Goal: Information Seeking & Learning: Learn about a topic

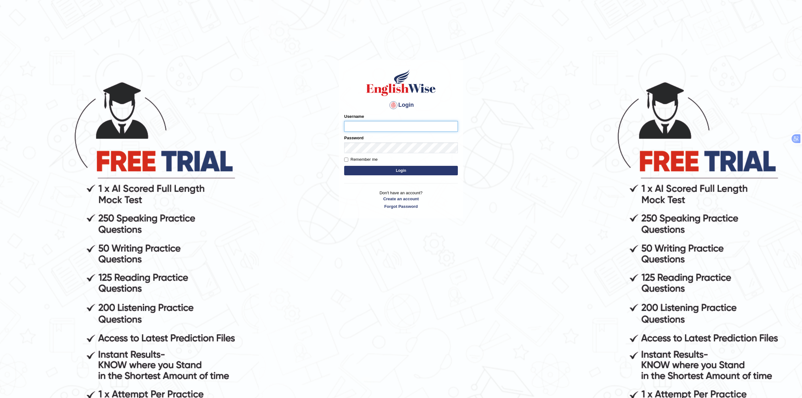
type input "Rakeshtharrai"
click at [402, 166] on button "Login" at bounding box center [401, 170] width 114 height 9
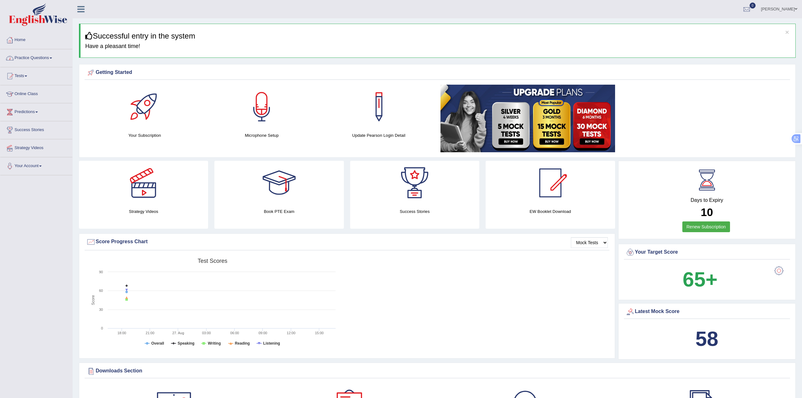
click at [33, 60] on link "Practice Questions" at bounding box center [36, 57] width 72 height 16
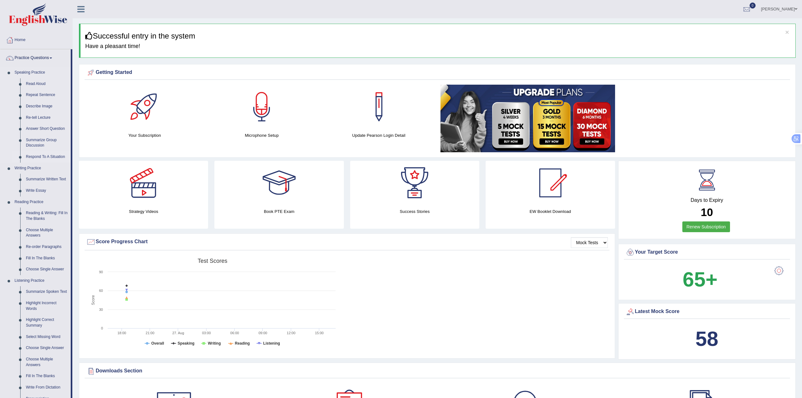
click at [34, 154] on link "Respond To A Situation" at bounding box center [47, 156] width 48 height 11
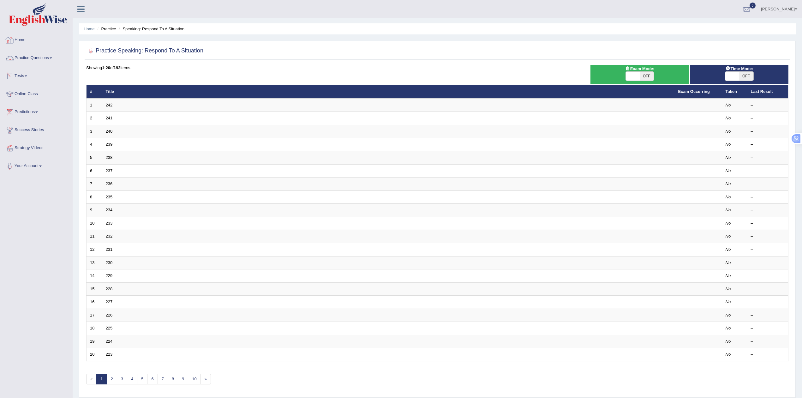
click at [24, 37] on link "Home" at bounding box center [36, 39] width 72 height 16
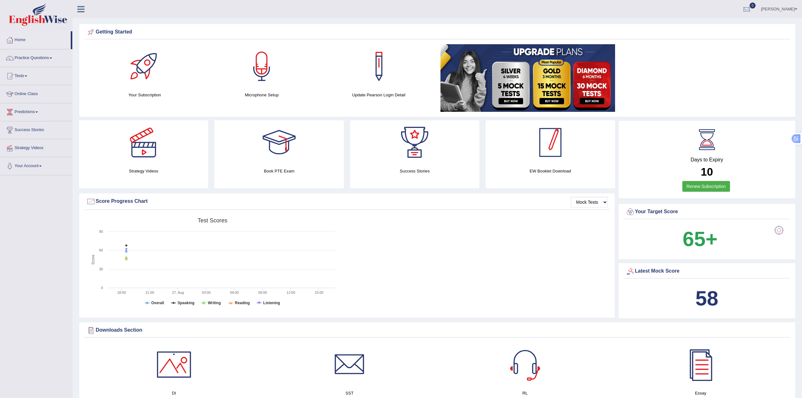
click at [565, 152] on div at bounding box center [550, 142] width 44 height 44
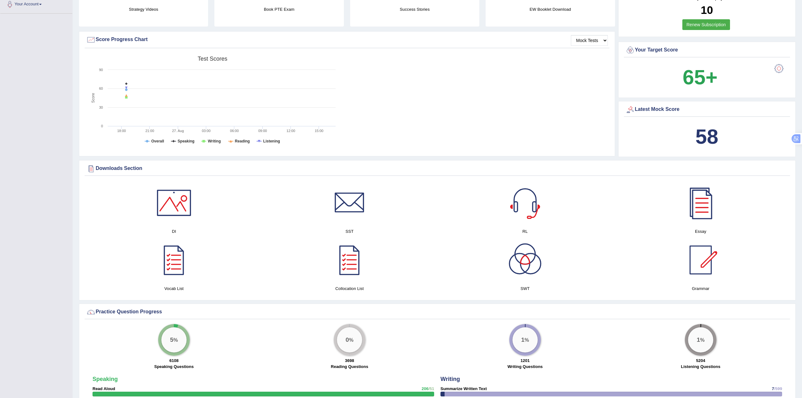
scroll to position [168, 0]
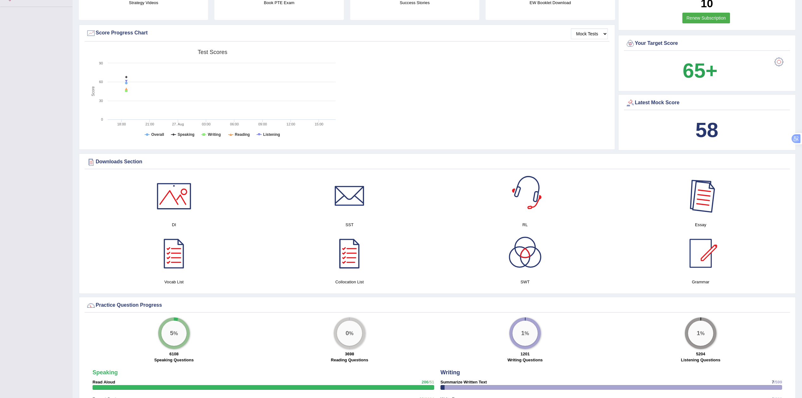
click at [698, 198] on div at bounding box center [701, 196] width 44 height 44
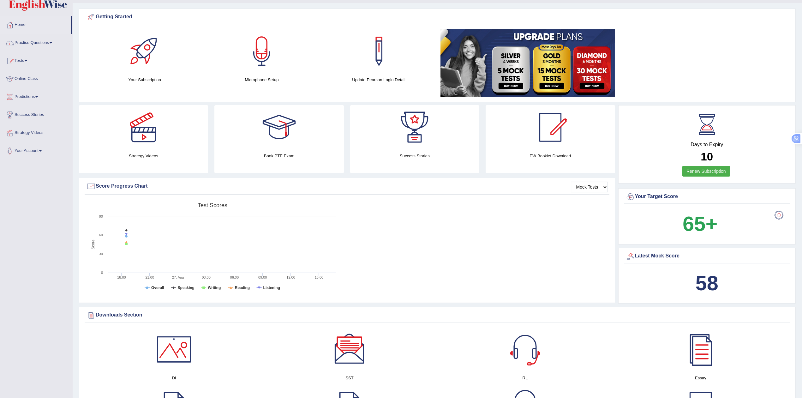
scroll to position [7, 0]
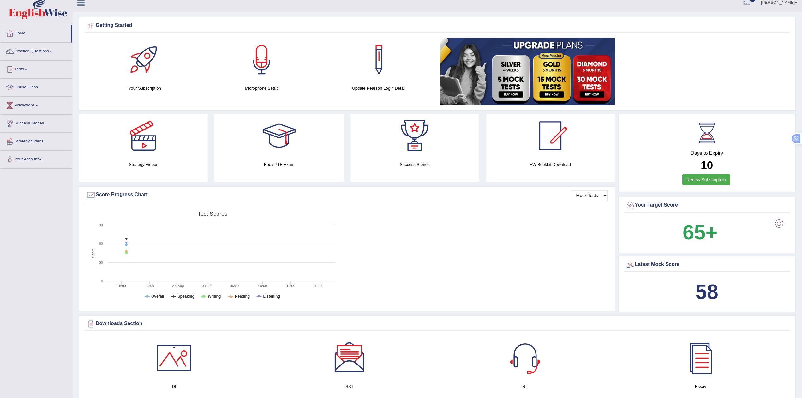
click at [17, 67] on link "Tests" at bounding box center [36, 69] width 72 height 16
click at [27, 94] on link "Take Mock Test" at bounding box center [41, 95] width 59 height 11
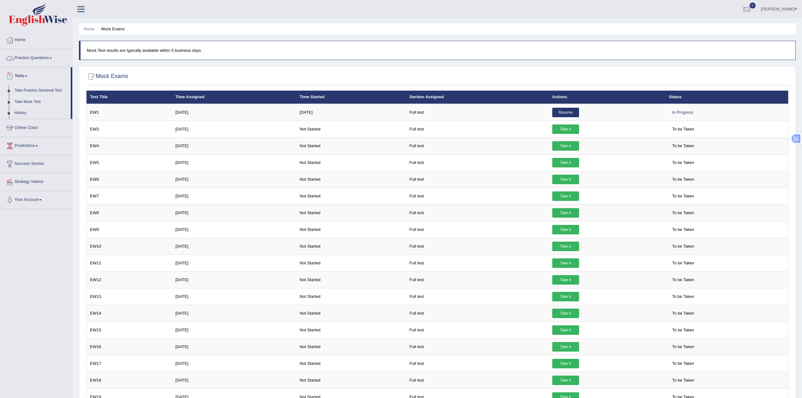
click at [39, 52] on link "Practice Questions" at bounding box center [36, 57] width 72 height 16
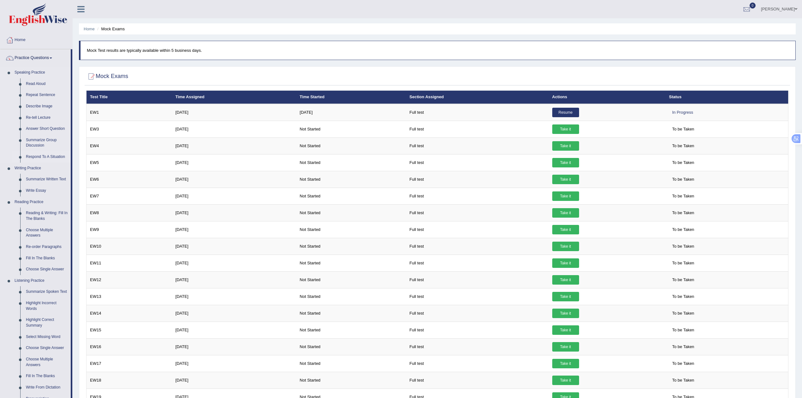
click at [32, 155] on link "Respond To A Situation" at bounding box center [47, 156] width 48 height 11
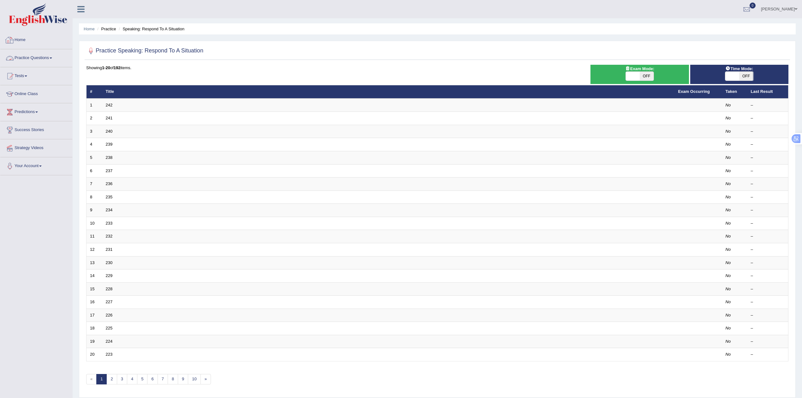
click at [24, 38] on link "Home" at bounding box center [36, 39] width 72 height 16
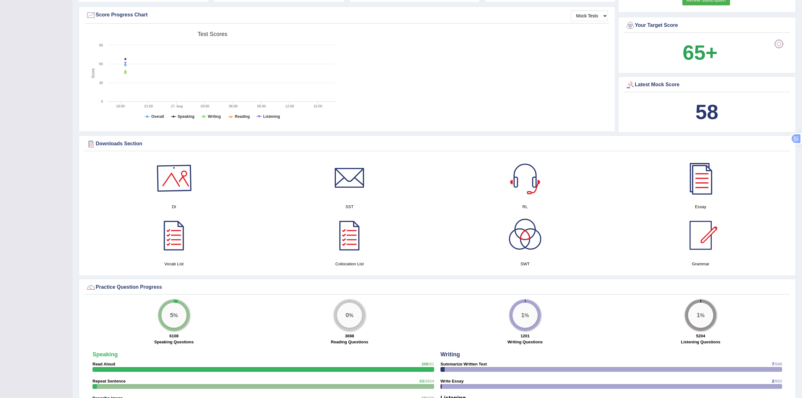
scroll to position [196, 0]
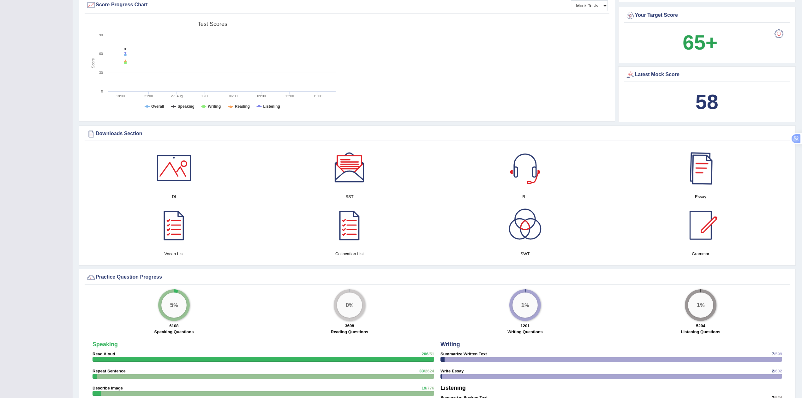
click at [694, 175] on div at bounding box center [701, 168] width 44 height 44
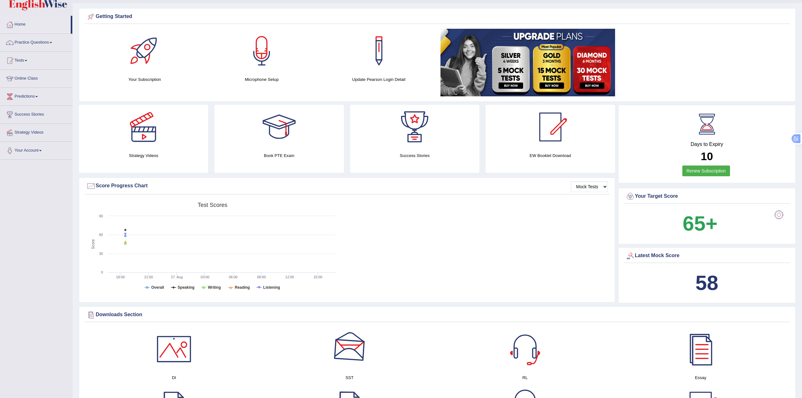
scroll to position [0, 0]
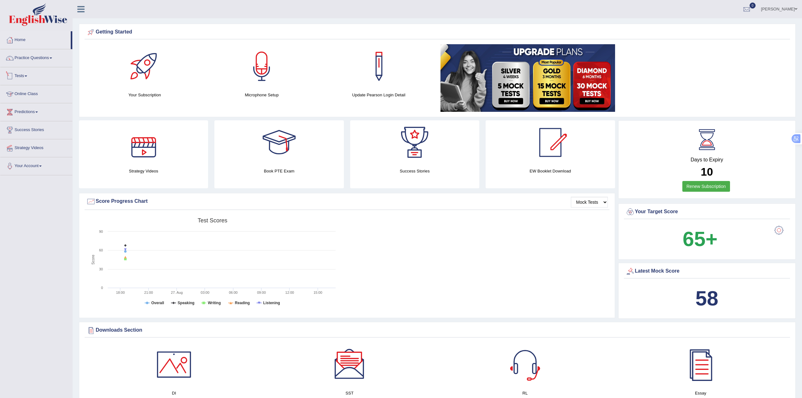
click at [27, 74] on link "Tests" at bounding box center [36, 75] width 72 height 16
click at [28, 98] on link "Take Mock Test" at bounding box center [41, 101] width 59 height 11
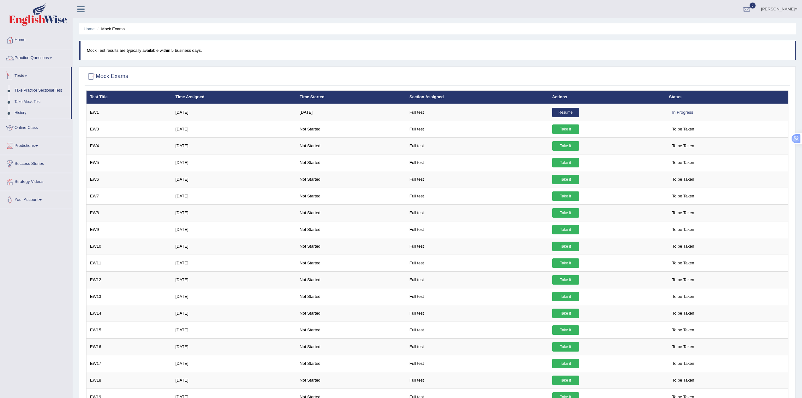
click at [26, 56] on link "Practice Questions" at bounding box center [36, 57] width 72 height 16
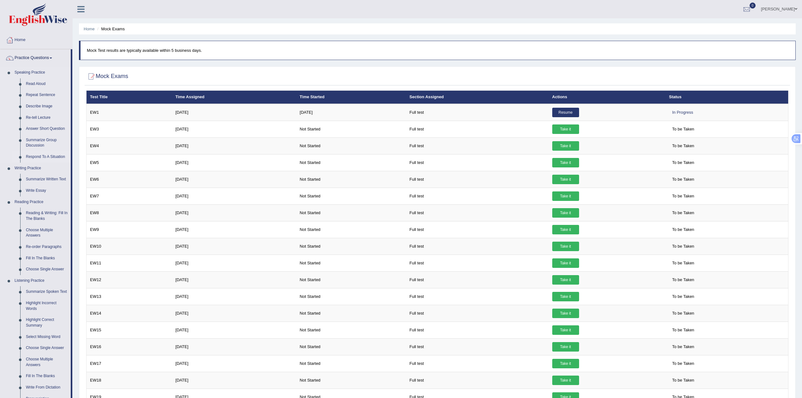
click at [36, 156] on link "Respond To A Situation" at bounding box center [47, 156] width 48 height 11
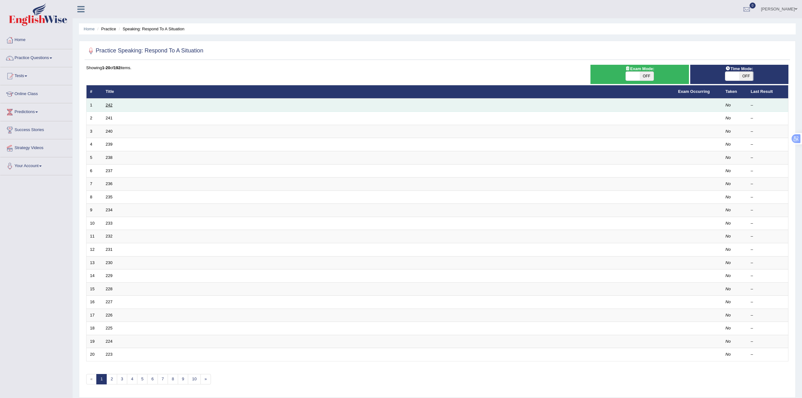
click at [110, 104] on link "242" at bounding box center [109, 105] width 7 height 5
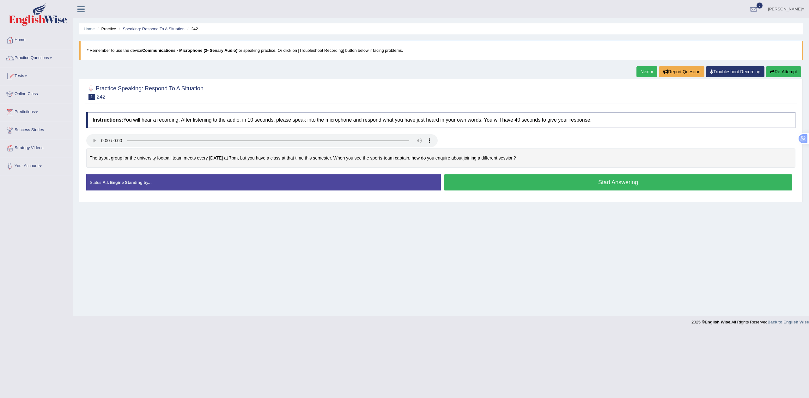
click at [487, 182] on button "Start Answering" at bounding box center [618, 182] width 348 height 16
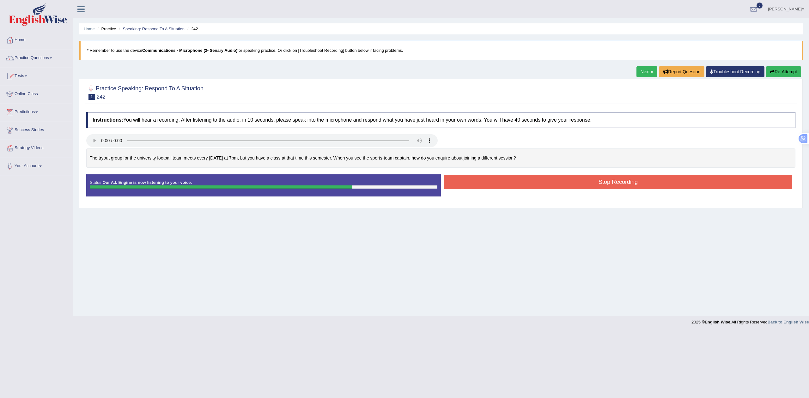
click at [562, 189] on button "Stop Recording" at bounding box center [618, 182] width 348 height 15
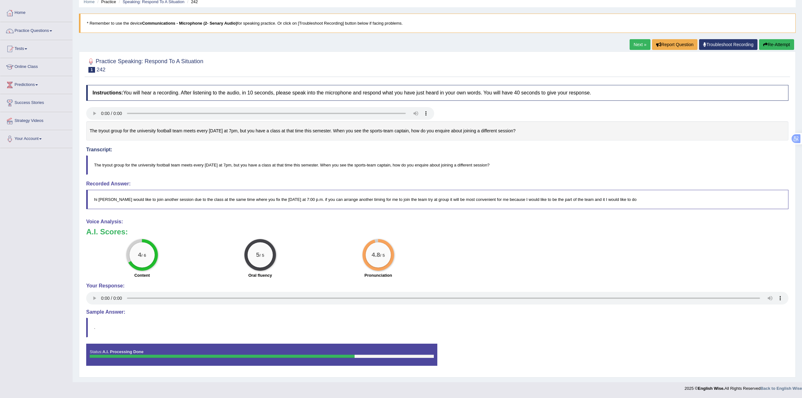
scroll to position [29, 0]
click at [93, 327] on blockquote "." at bounding box center [437, 327] width 702 height 19
click at [118, 352] on strong "A.I. Processing Done" at bounding box center [122, 351] width 41 height 5
click at [91, 328] on blockquote "." at bounding box center [437, 327] width 702 height 19
click at [129, 350] on strong "A.I. Processing Done" at bounding box center [122, 351] width 41 height 5
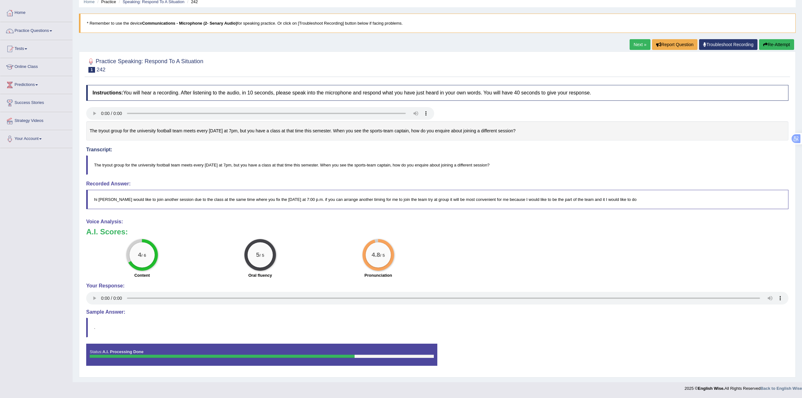
click at [777, 42] on button "Re-Attempt" at bounding box center [776, 44] width 35 height 11
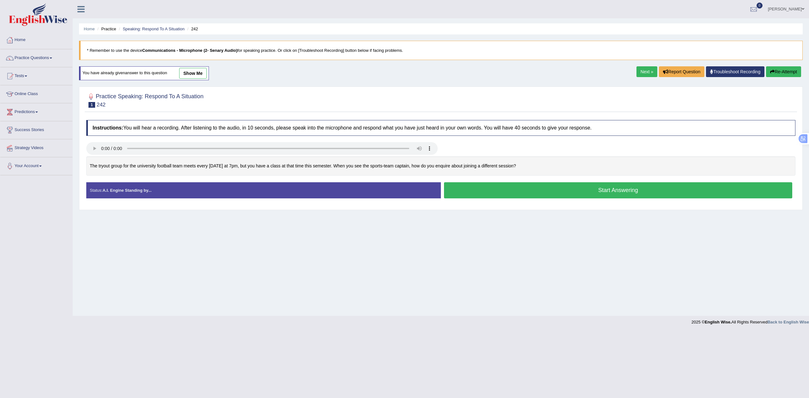
click at [550, 191] on button "Start Answering" at bounding box center [618, 190] width 348 height 16
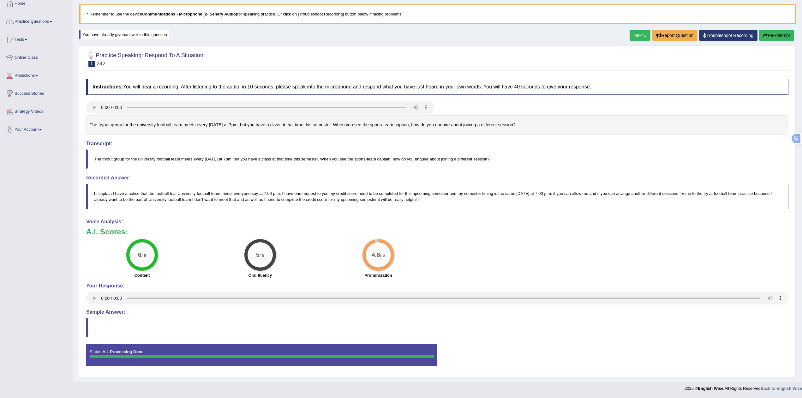
scroll to position [39, 0]
click at [637, 36] on link "Next »" at bounding box center [640, 35] width 21 height 11
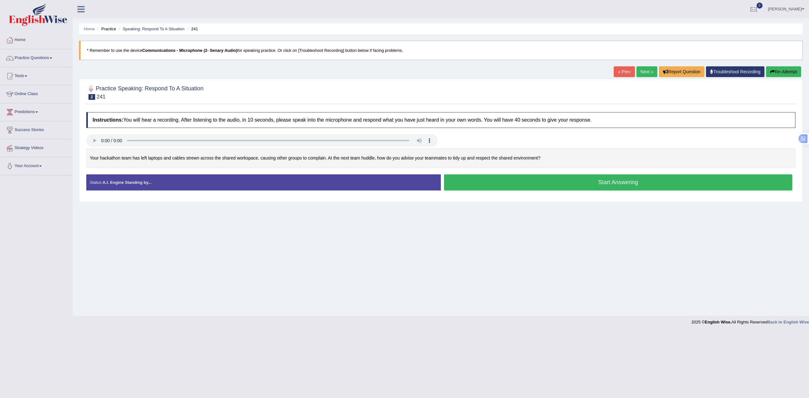
click at [478, 186] on button "Start Answering" at bounding box center [618, 182] width 348 height 16
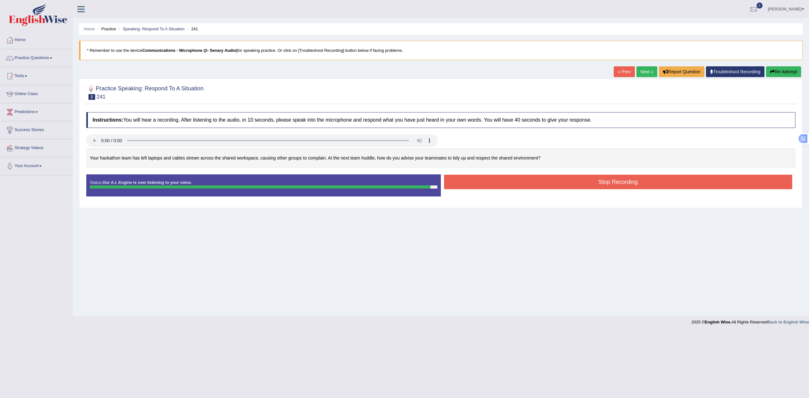
click at [540, 182] on button "Stop Recording" at bounding box center [618, 182] width 348 height 15
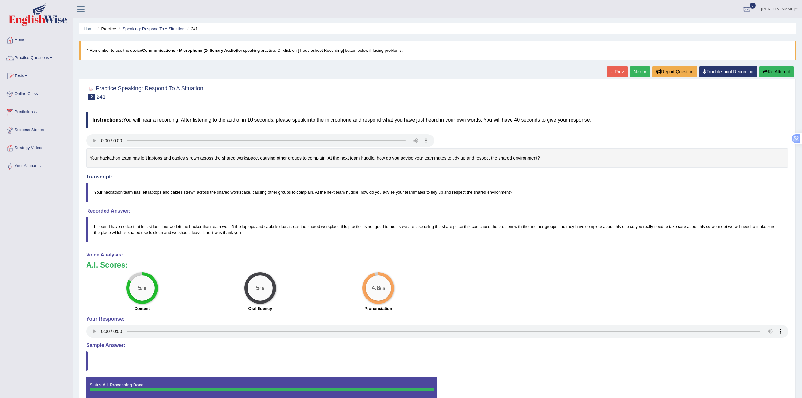
drag, startPoint x: 355, startPoint y: 73, endPoint x: 345, endPoint y: 32, distance: 41.7
click at [360, 76] on div "Home Practice Speaking: Respond To A Situation 241 * Remember to use the device…" at bounding box center [438, 207] width 730 height 415
click at [638, 69] on link "Next »" at bounding box center [640, 71] width 21 height 11
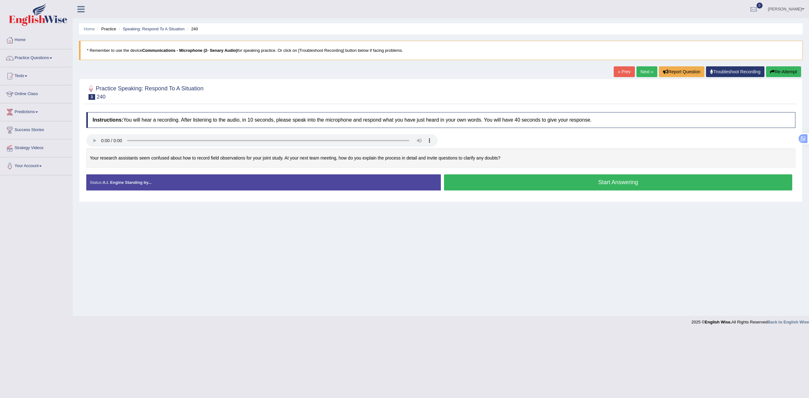
click at [562, 181] on button "Start Answering" at bounding box center [618, 182] width 348 height 16
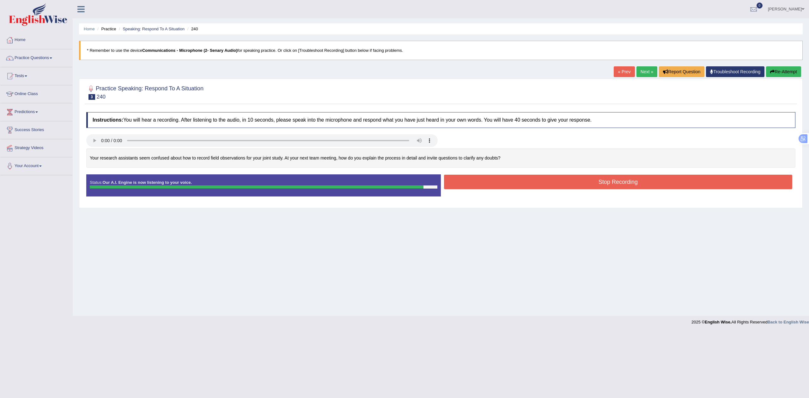
click at [562, 186] on button "Stop Recording" at bounding box center [618, 182] width 348 height 15
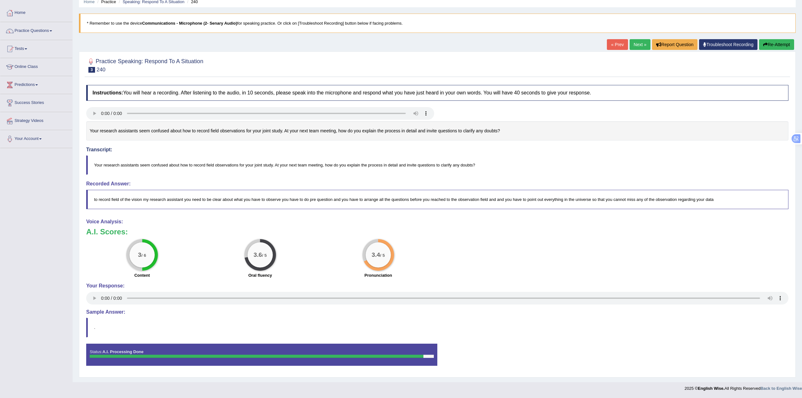
scroll to position [29, 0]
click at [640, 45] on link "Next »" at bounding box center [640, 44] width 21 height 11
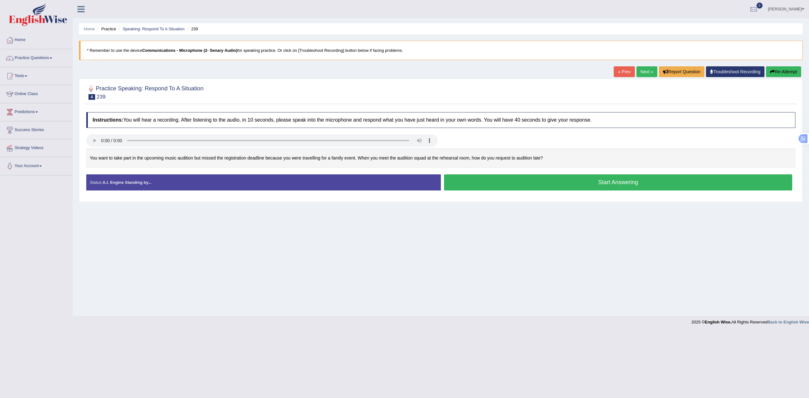
drag, startPoint x: 207, startPoint y: 88, endPoint x: 158, endPoint y: 89, distance: 48.3
click at [158, 89] on div "Practice Speaking: Respond To A Situation 4 239" at bounding box center [441, 93] width 712 height 22
click at [158, 89] on h2 "Practice Speaking: Respond To A Situation 4 239" at bounding box center [144, 92] width 117 height 16
click at [520, 186] on button "Start Answering" at bounding box center [618, 182] width 348 height 16
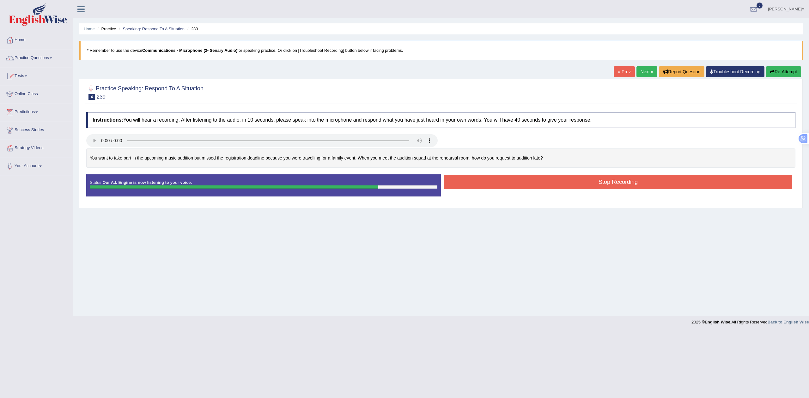
click at [562, 188] on button "Stop Recording" at bounding box center [618, 182] width 348 height 15
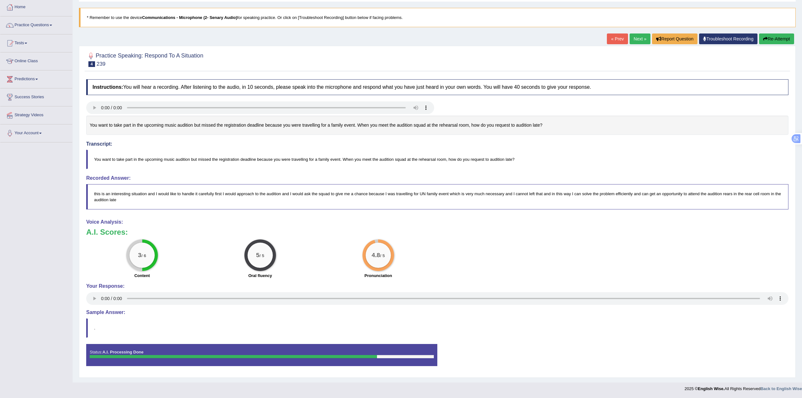
scroll to position [36, 0]
click at [17, 37] on link "Tests" at bounding box center [36, 42] width 72 height 16
click at [19, 65] on link "Take Mock Test" at bounding box center [41, 68] width 59 height 11
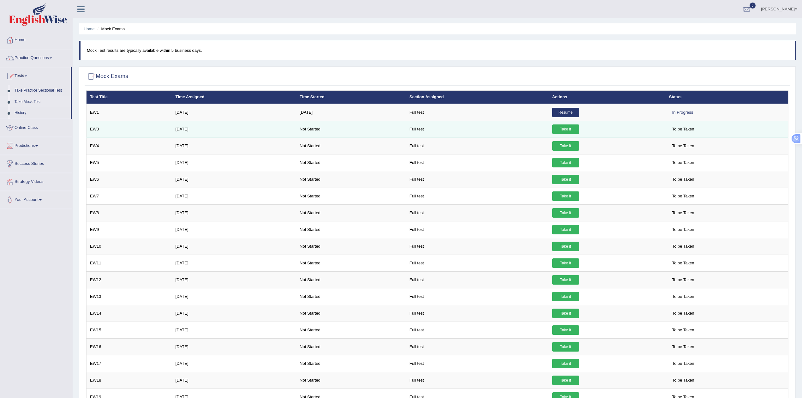
click at [566, 123] on td "Take it" at bounding box center [607, 129] width 117 height 17
click at [566, 128] on link "Take it" at bounding box center [565, 128] width 27 height 9
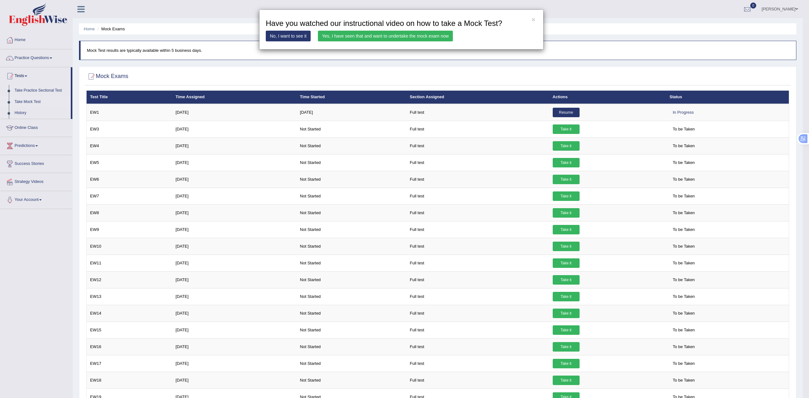
click at [348, 35] on link "Yes, I have seen that and want to undertake the mock exam now" at bounding box center [385, 36] width 135 height 11
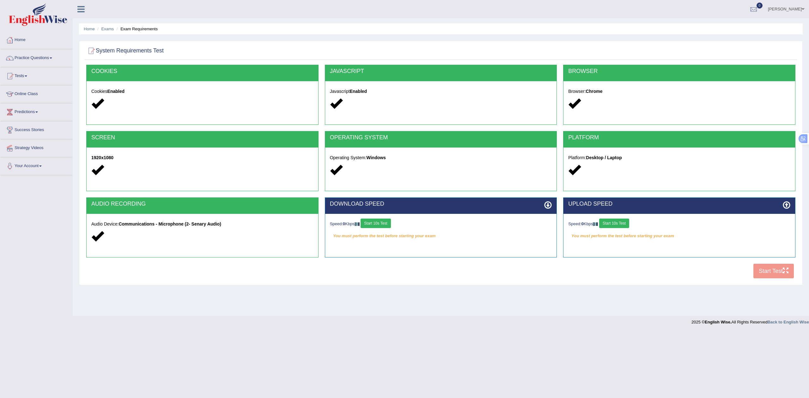
click at [374, 221] on button "Start 10s Test" at bounding box center [375, 223] width 30 height 9
click at [623, 223] on button "Start 10s Test" at bounding box center [614, 223] width 30 height 9
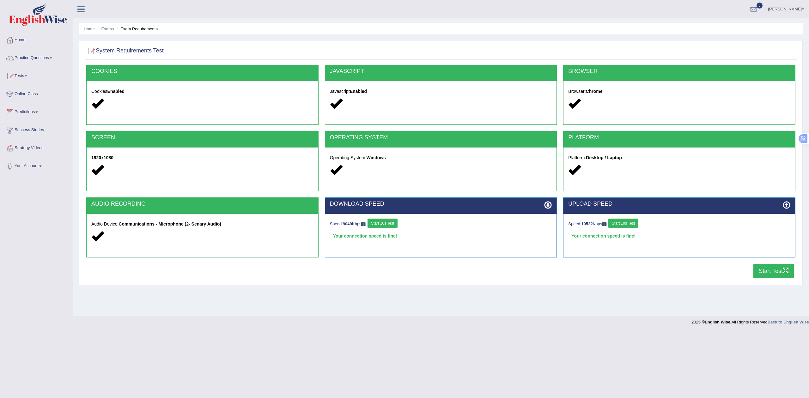
click at [761, 271] on button "Start Test" at bounding box center [773, 271] width 40 height 15
